Goal: Ask a question

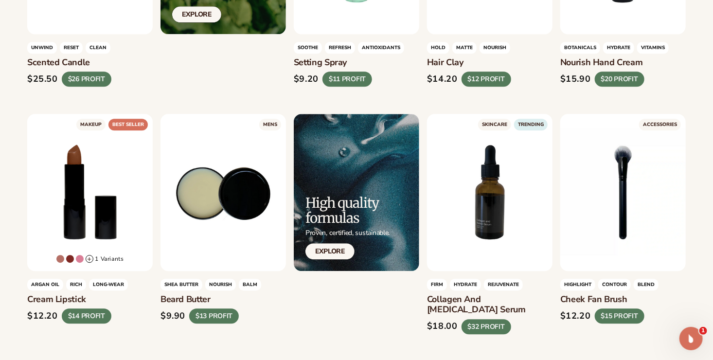
scroll to position [1145, 0]
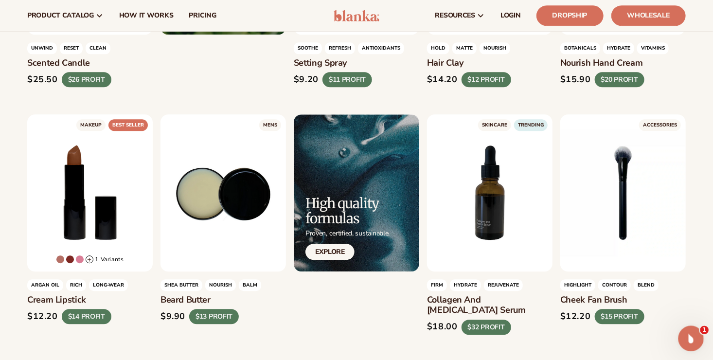
click at [687, 341] on icon "Open Intercom Messenger" at bounding box center [690, 337] width 16 height 16
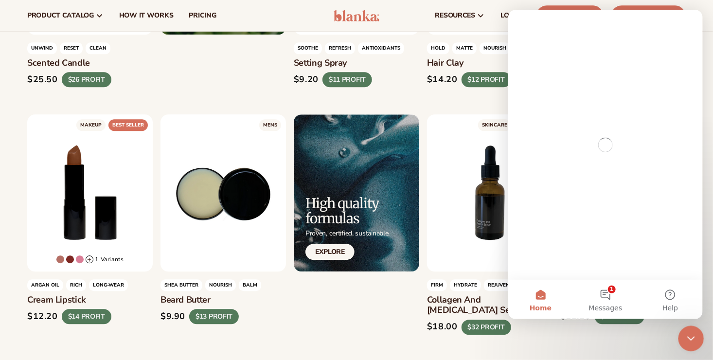
scroll to position [0, 0]
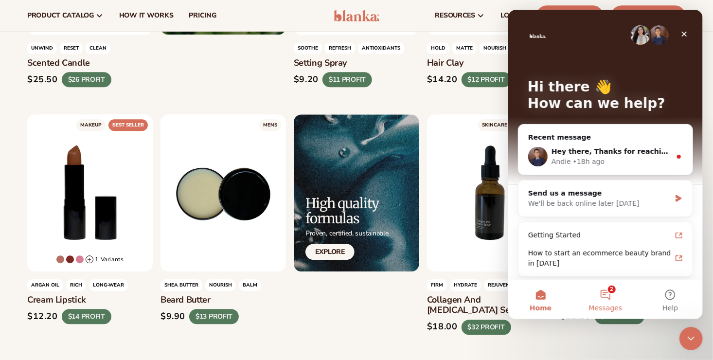
click at [599, 307] on span "Messages" at bounding box center [606, 308] width 34 height 7
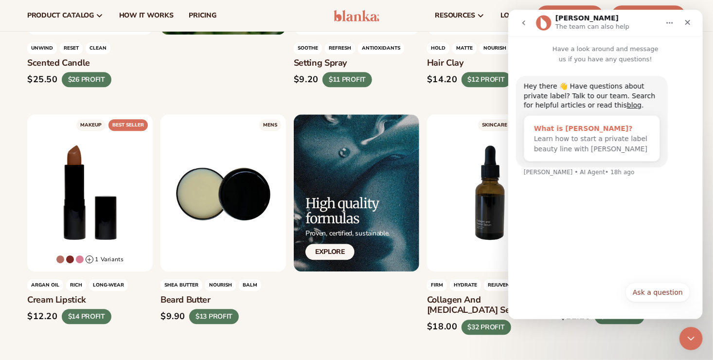
click at [562, 129] on div "What is [PERSON_NAME]?" at bounding box center [592, 129] width 116 height 10
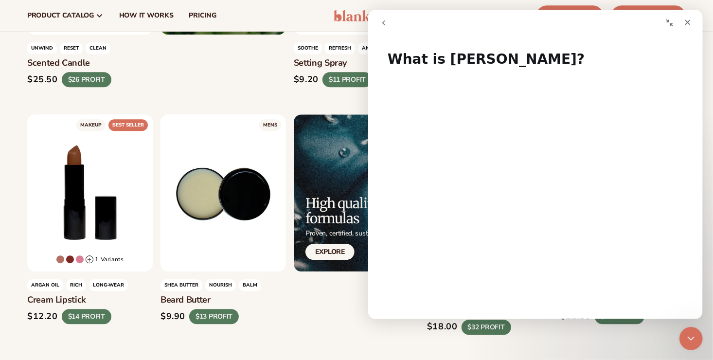
click at [379, 23] on button "go back" at bounding box center [383, 23] width 18 height 18
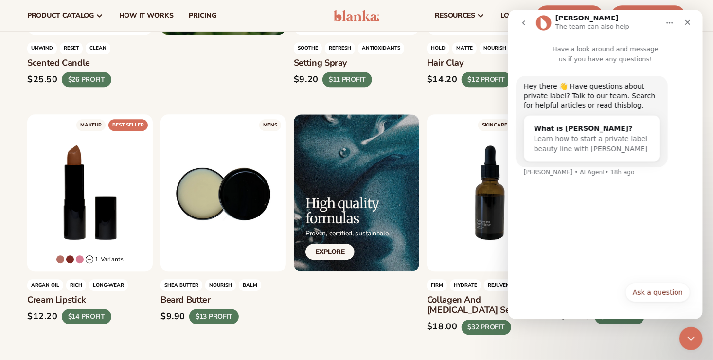
click at [528, 23] on button "go back" at bounding box center [523, 23] width 18 height 18
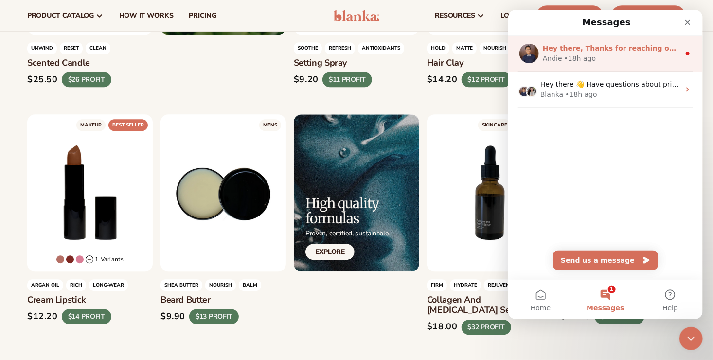
click at [565, 53] on div "Hey there, Thanks for reaching out to our team! How can I help you with your [P…" at bounding box center [611, 48] width 137 height 10
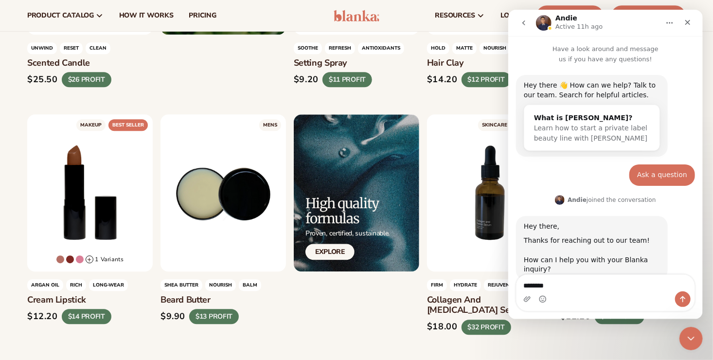
scroll to position [17, 0]
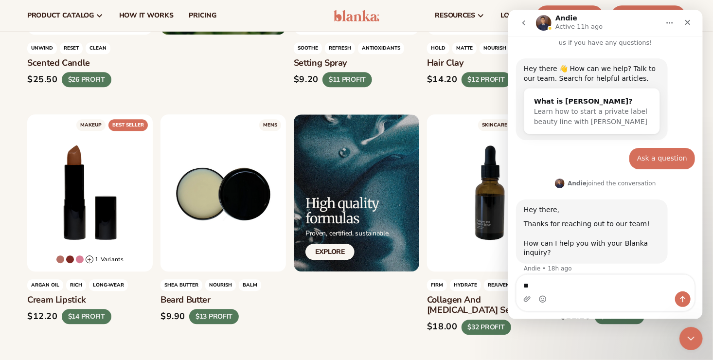
type textarea "*"
click at [574, 182] on b "Andie" at bounding box center [576, 183] width 19 height 7
click at [560, 183] on img "Andie says…" at bounding box center [560, 184] width 10 height 10
click at [547, 20] on img "Intercom messenger" at bounding box center [544, 23] width 16 height 16
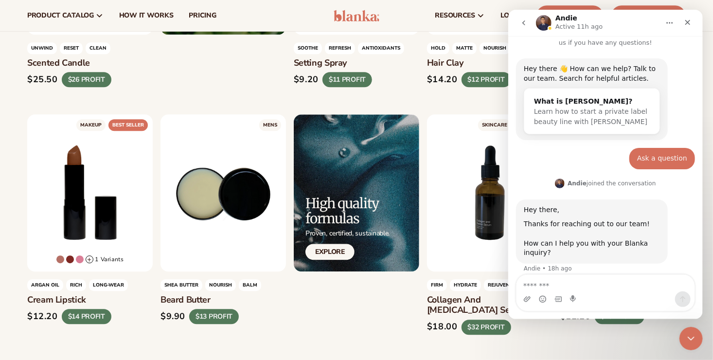
click at [669, 20] on icon "Home" at bounding box center [670, 23] width 8 height 8
click at [632, 48] on div "Expand window" at bounding box center [644, 47] width 69 height 10
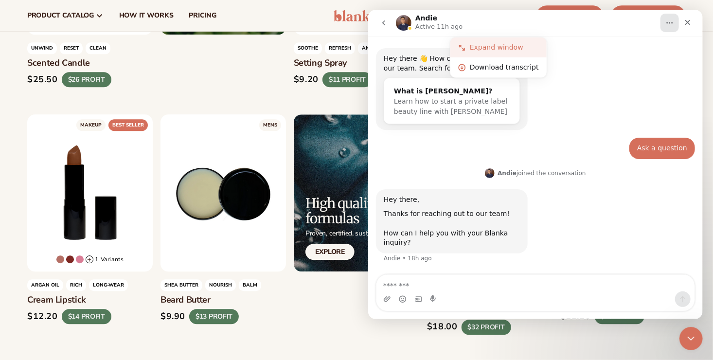
scroll to position [0, 0]
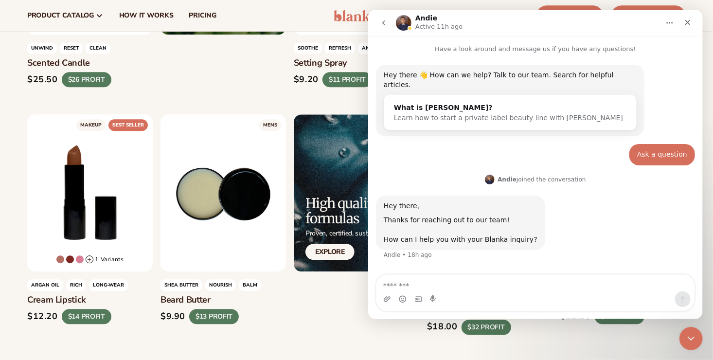
click at [411, 18] on div "Andie Active 11h ago" at bounding box center [528, 23] width 264 height 17
click at [410, 18] on div "Intercom messenger" at bounding box center [404, 23] width 16 height 16
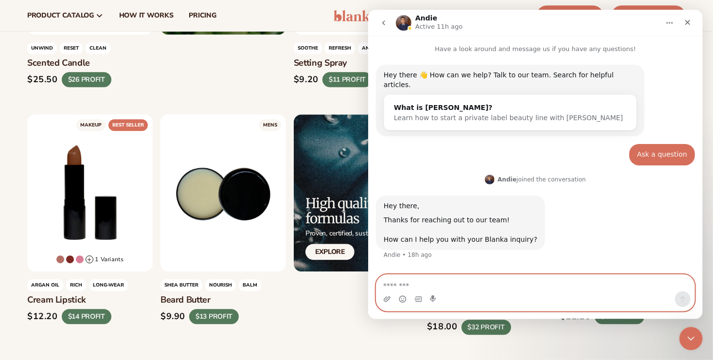
click at [420, 285] on textarea "Message…" at bounding box center [535, 283] width 318 height 17
